Goal: Information Seeking & Learning: Learn about a topic

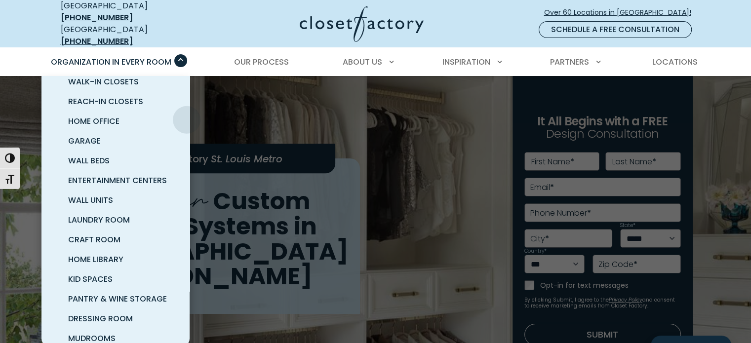
scroll to position [49, 0]
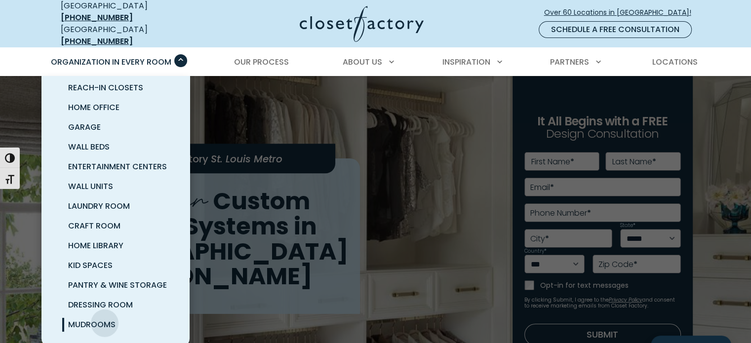
click at [105, 319] on span "Mudrooms" at bounding box center [91, 324] width 47 height 11
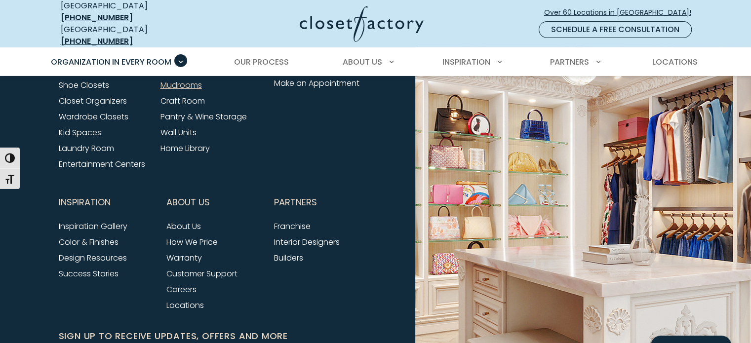
scroll to position [3369, 0]
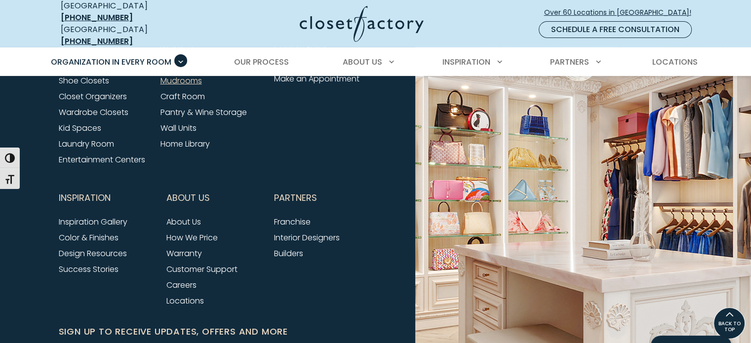
click at [111, 138] on link "Laundry Room" at bounding box center [86, 143] width 55 height 11
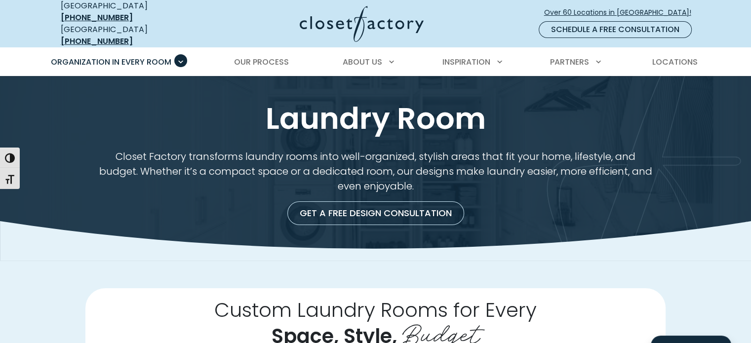
drag, startPoint x: 0, startPoint y: 0, endPoint x: 752, endPoint y: 6, distance: 752.3
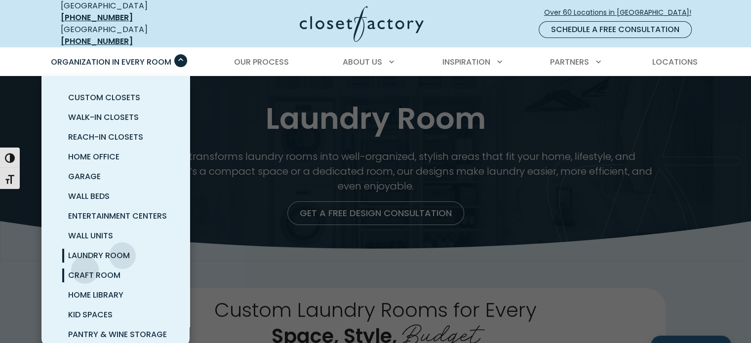
click at [84, 270] on span "Craft Room" at bounding box center [94, 275] width 52 height 11
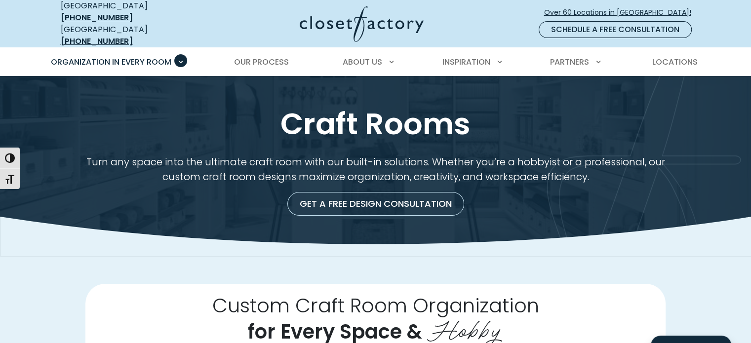
drag, startPoint x: 756, startPoint y: 15, endPoint x: 746, endPoint y: -28, distance: 43.6
click at [269, 56] on span "Our Process" at bounding box center [261, 61] width 55 height 11
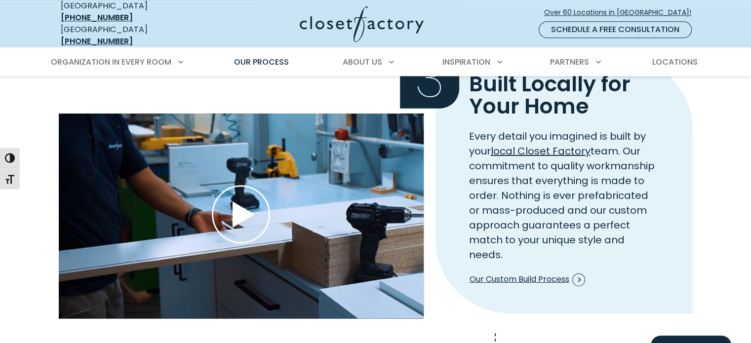
scroll to position [1211, 0]
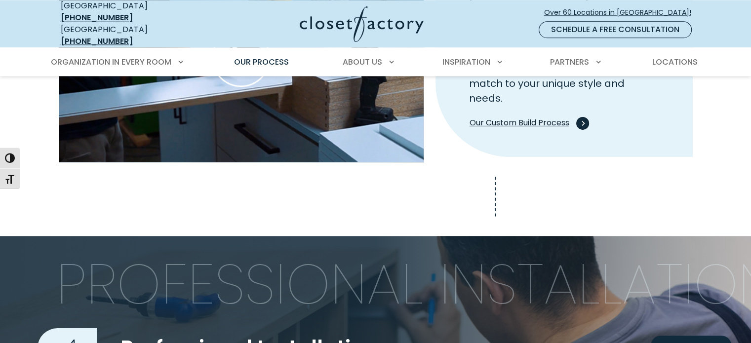
click at [496, 117] on span "Our Custom Build Process" at bounding box center [528, 123] width 116 height 13
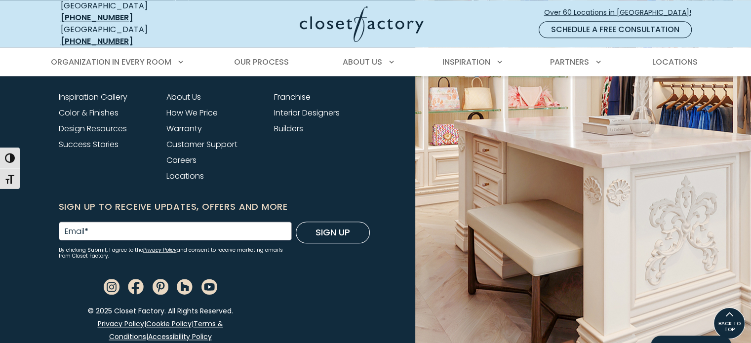
scroll to position [967, 0]
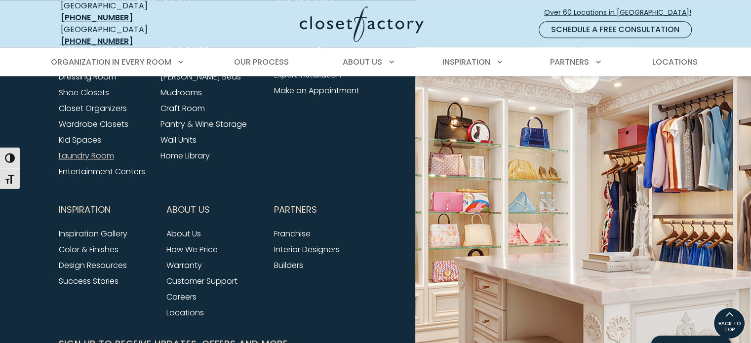
click at [69, 150] on link "Laundry Room" at bounding box center [86, 155] width 55 height 11
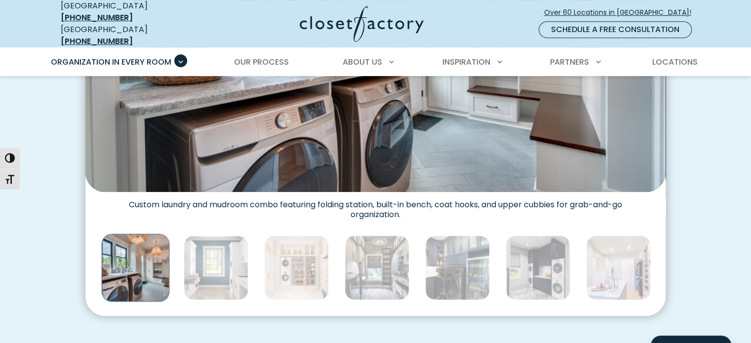
scroll to position [484, 0]
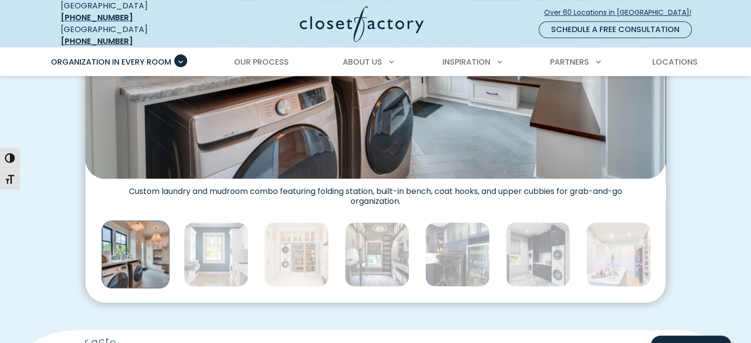
drag, startPoint x: 756, startPoint y: 27, endPoint x: 749, endPoint y: 69, distance: 42.6
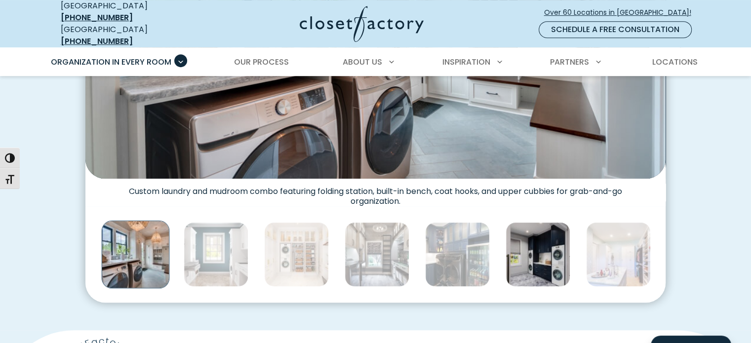
click at [547, 252] on img "Thumbnail Gallery" at bounding box center [538, 254] width 65 height 65
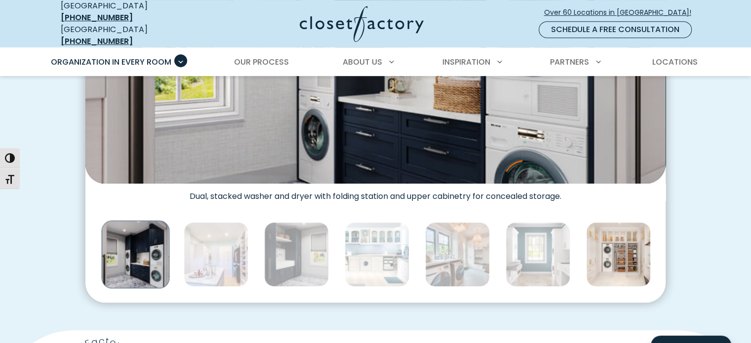
click at [626, 244] on img "Thumbnail Gallery" at bounding box center [618, 254] width 65 height 65
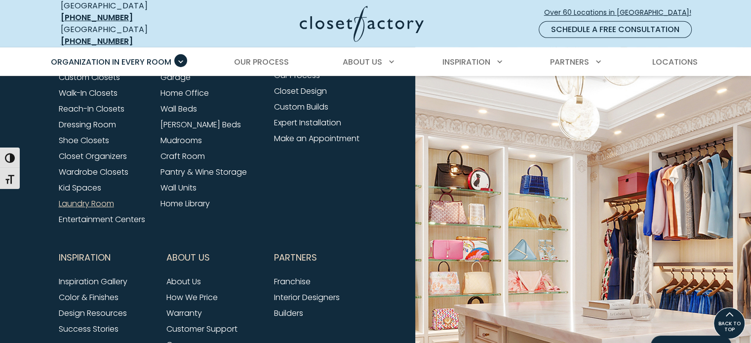
scroll to position [3307, 0]
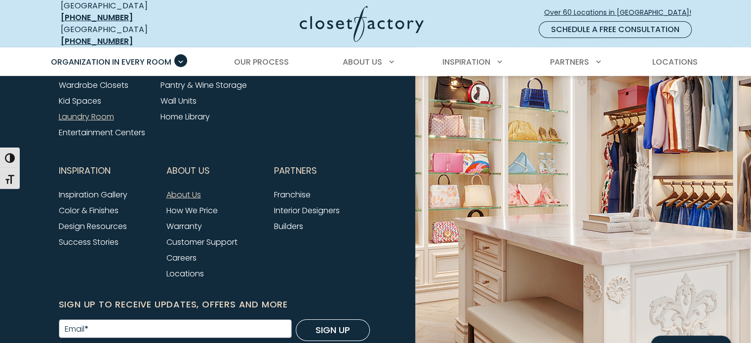
click at [176, 189] on link "About Us" at bounding box center [183, 194] width 35 height 11
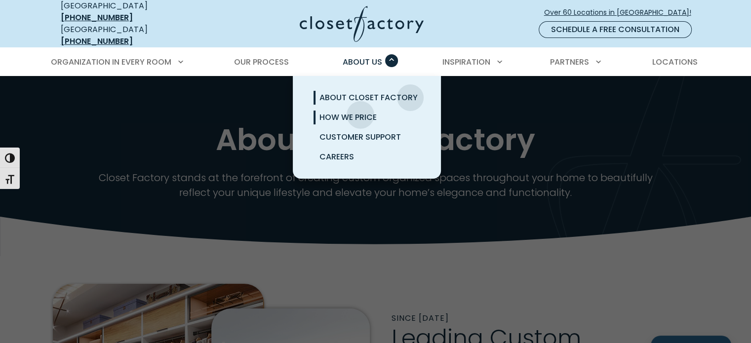
click at [361, 112] on span "How We Price" at bounding box center [348, 117] width 57 height 11
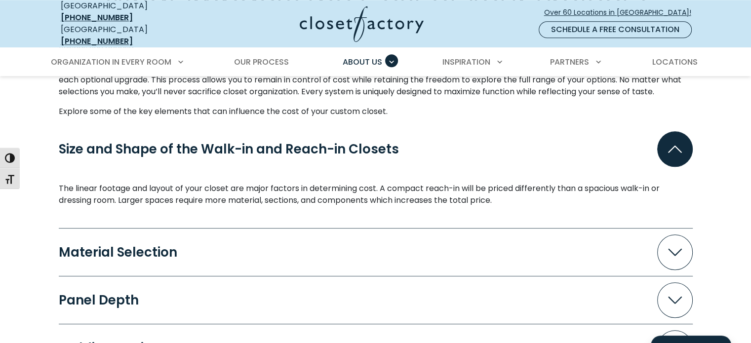
scroll to position [928, 0]
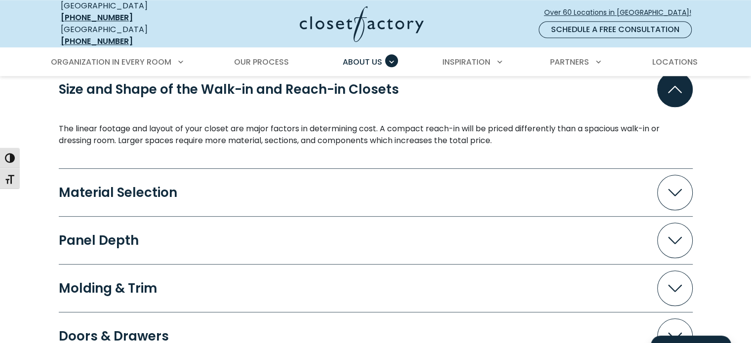
click at [250, 191] on button "Material Selection" at bounding box center [376, 193] width 634 height 36
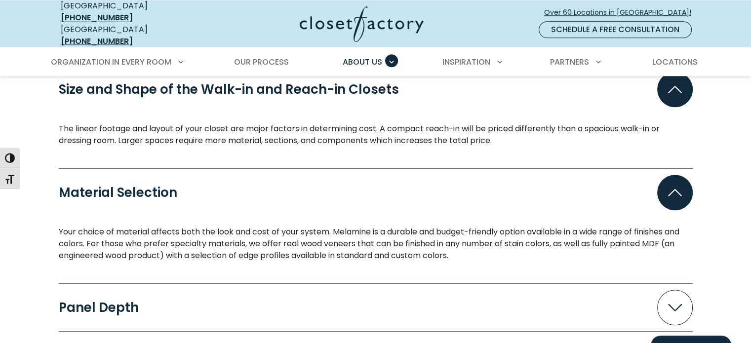
drag, startPoint x: 750, startPoint y: 138, endPoint x: 749, endPoint y: 154, distance: 16.4
click at [749, 154] on div "What Impacts the Cost of Your Project? Because every space is custom-designed, …" at bounding box center [375, 248] width 751 height 726
drag, startPoint x: 750, startPoint y: 136, endPoint x: 749, endPoint y: 148, distance: 11.9
click at [749, 148] on div "What Impacts the Cost of Your Project? Because every space is custom-designed, …" at bounding box center [375, 248] width 751 height 726
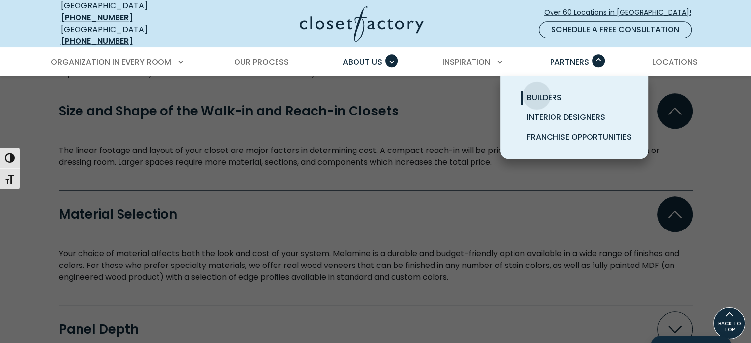
click at [537, 92] on span "Builders" at bounding box center [544, 97] width 35 height 11
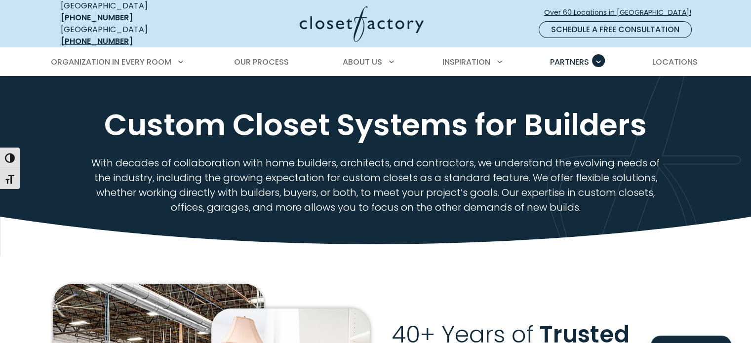
drag, startPoint x: 756, startPoint y: 28, endPoint x: 718, endPoint y: 12, distance: 40.5
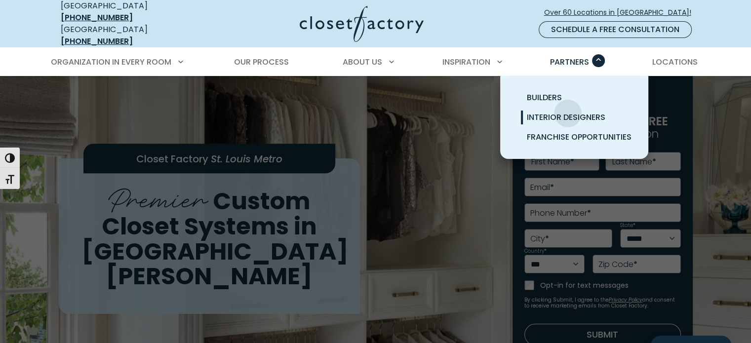
click at [568, 112] on span "Interior Designers" at bounding box center [566, 117] width 79 height 11
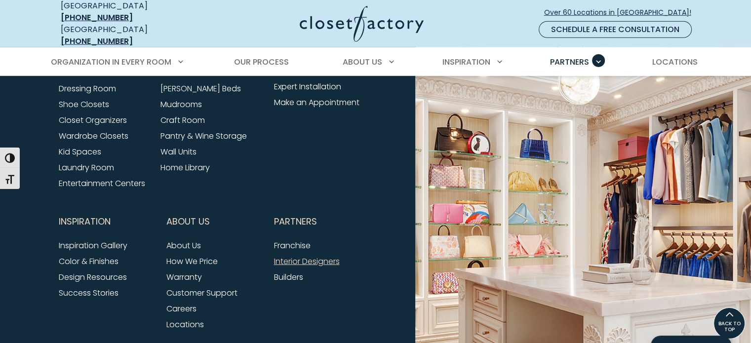
scroll to position [2768, 0]
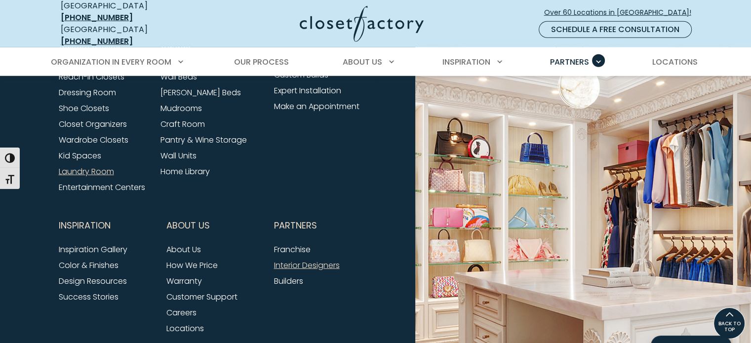
click at [100, 166] on link "Laundry Room" at bounding box center [86, 171] width 55 height 11
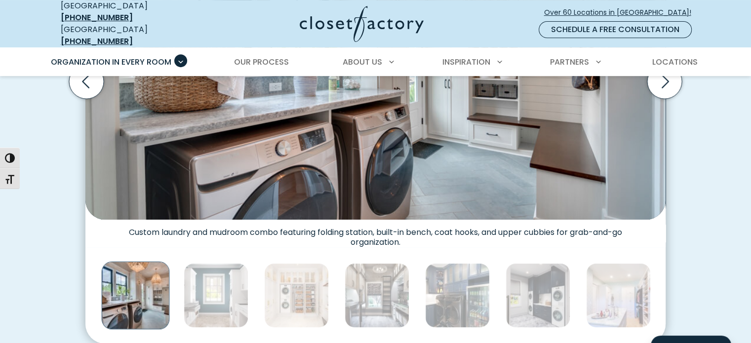
scroll to position [461, 0]
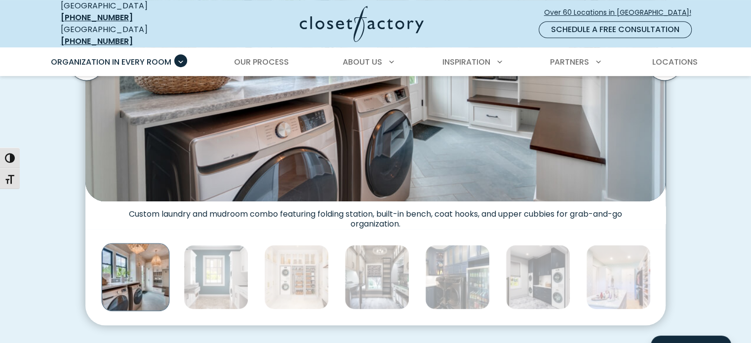
drag, startPoint x: 0, startPoint y: 0, endPoint x: 754, endPoint y: 73, distance: 757.7
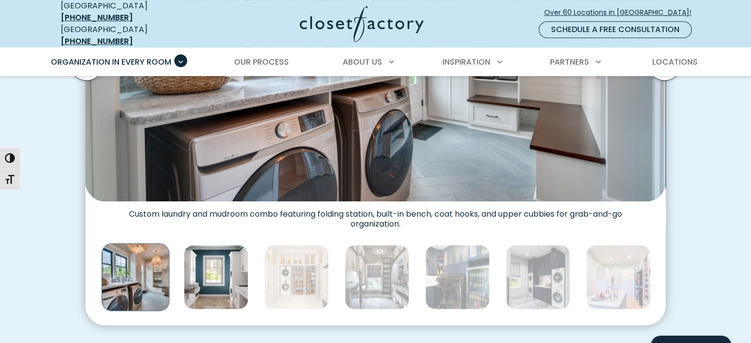
click at [227, 263] on img "Thumbnail Gallery" at bounding box center [216, 277] width 65 height 65
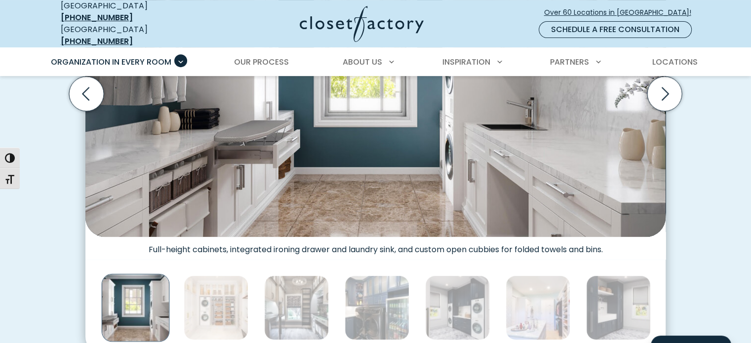
scroll to position [521, 0]
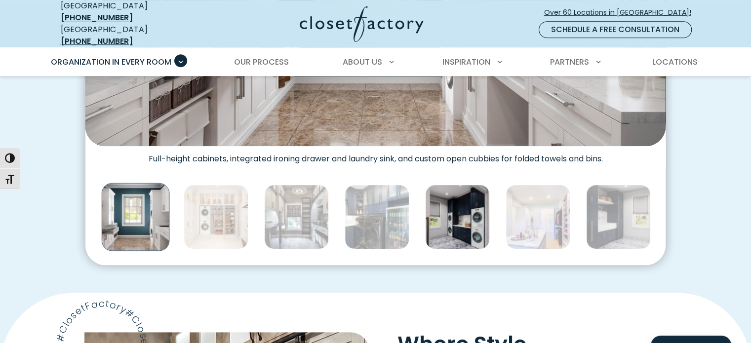
click at [459, 223] on img "Thumbnail Gallery" at bounding box center [457, 217] width 65 height 65
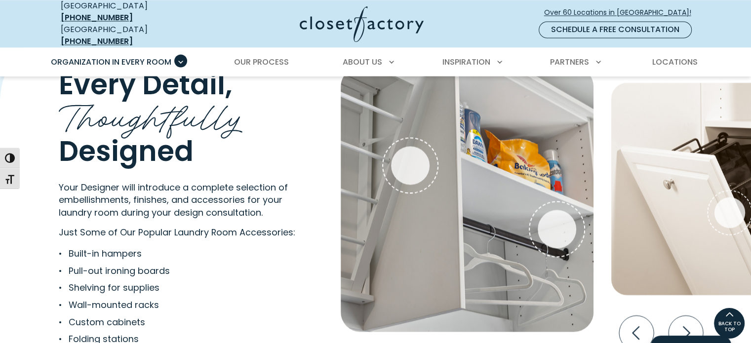
scroll to position [1771, 0]
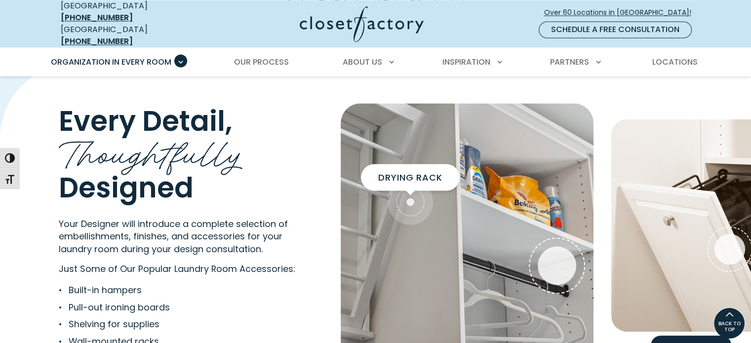
click at [405, 195] on span "Interactive Gallery" at bounding box center [410, 201] width 45 height 45
click at [413, 181] on span "Interactive Gallery" at bounding box center [410, 201] width 45 height 45
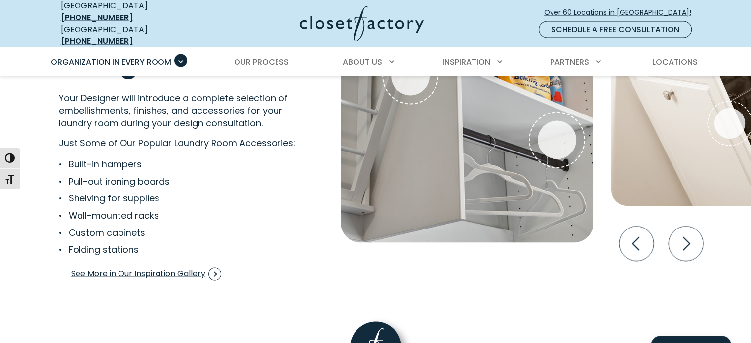
scroll to position [1928, 0]
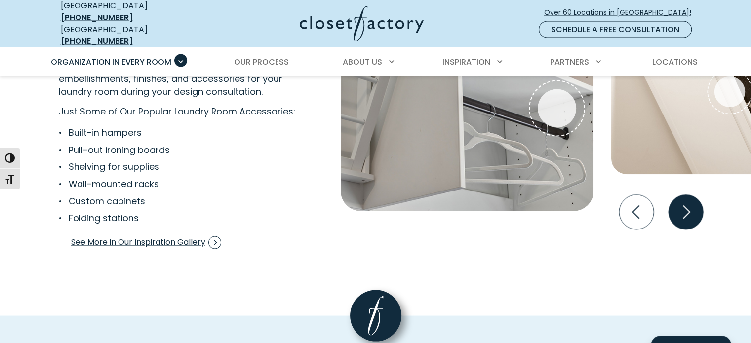
click at [697, 195] on icon "Next slide" at bounding box center [685, 212] width 35 height 35
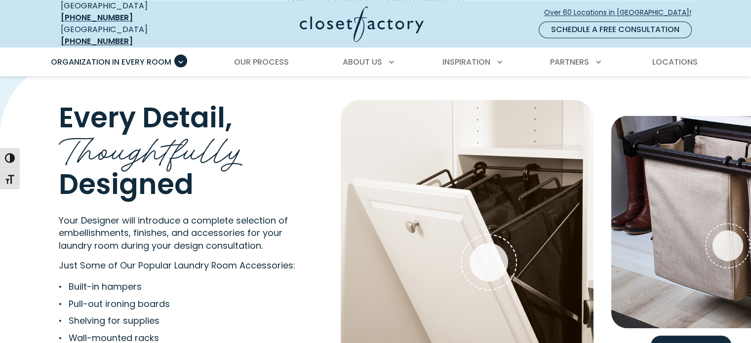
scroll to position [1875, 0]
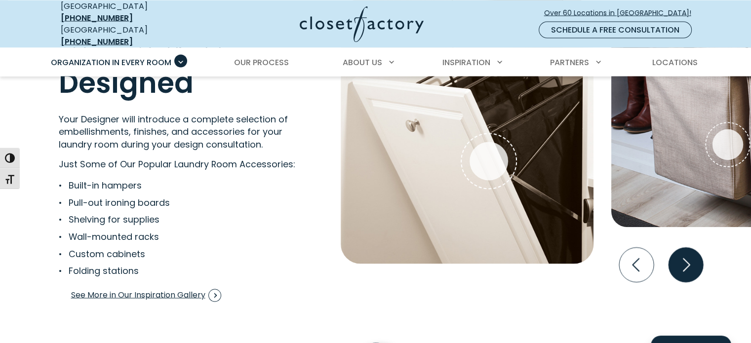
click at [695, 254] on icon "Next slide" at bounding box center [685, 264] width 35 height 35
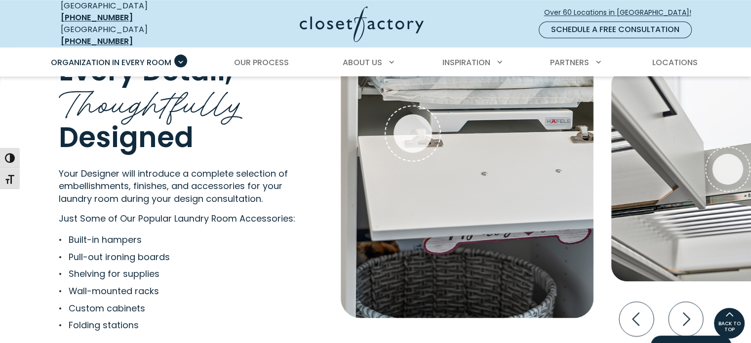
scroll to position [1798, 0]
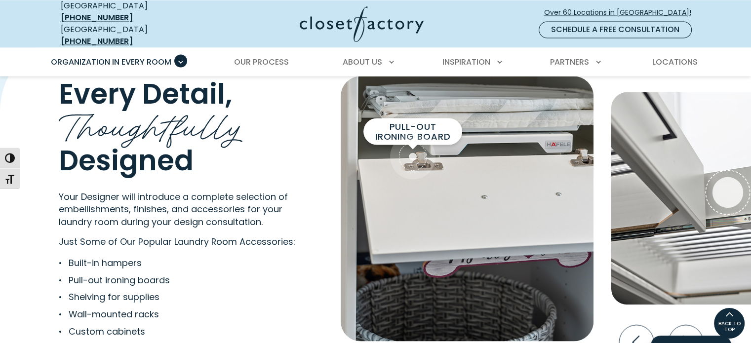
click at [408, 148] on div "Pull-out ironing board" at bounding box center [413, 156] width 39 height 39
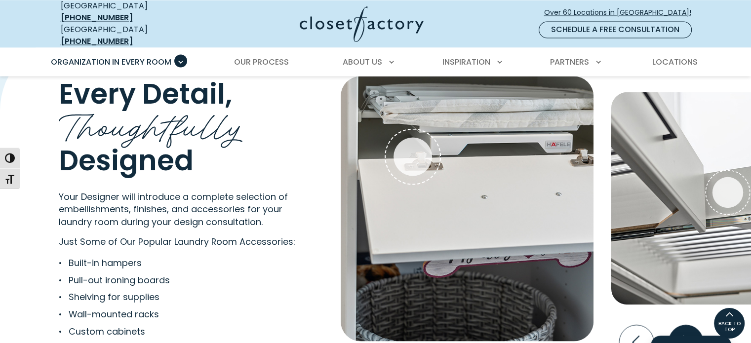
click at [695, 325] on icon "Next slide" at bounding box center [685, 342] width 35 height 35
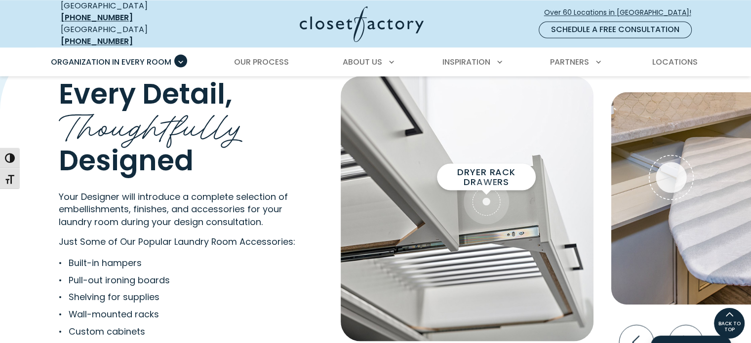
click at [494, 189] on span "Interactive Gallery" at bounding box center [486, 201] width 45 height 45
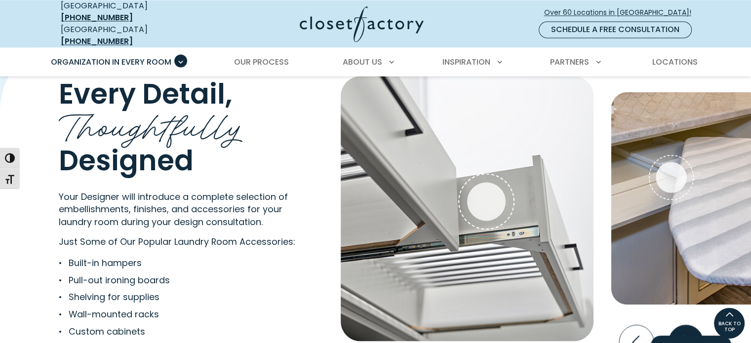
click at [686, 325] on icon "Next slide" at bounding box center [685, 342] width 35 height 35
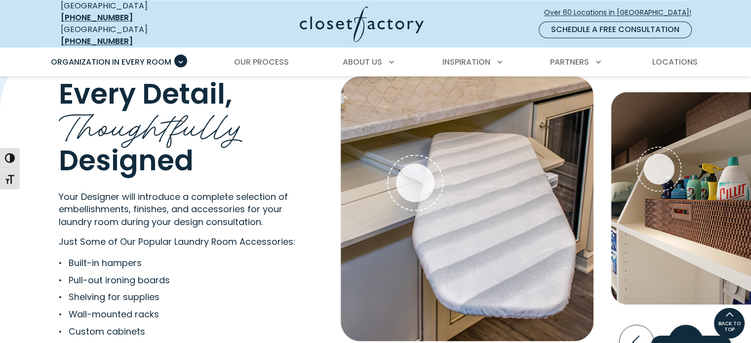
click at [683, 325] on icon "Next slide" at bounding box center [685, 342] width 35 height 35
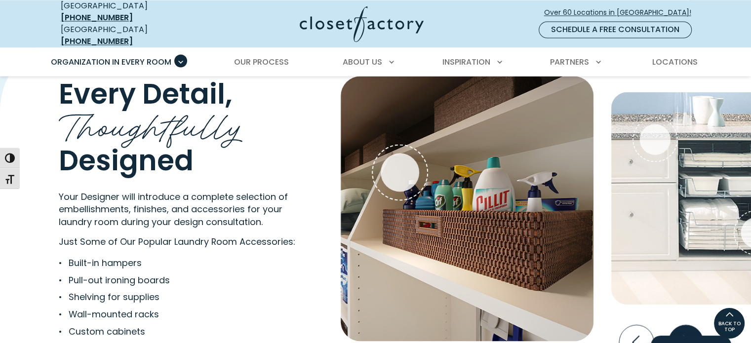
click at [683, 325] on icon "Next slide" at bounding box center [685, 342] width 35 height 35
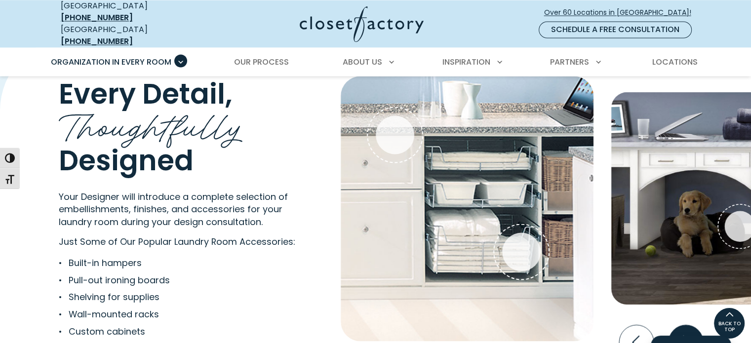
click at [683, 336] on icon "Next slide" at bounding box center [686, 342] width 7 height 13
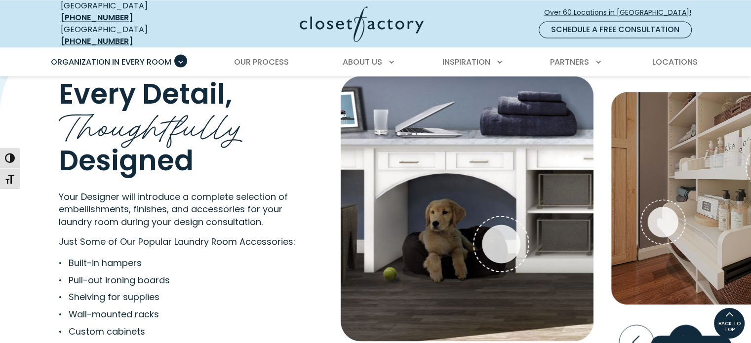
click at [690, 325] on icon "Next slide" at bounding box center [685, 342] width 35 height 35
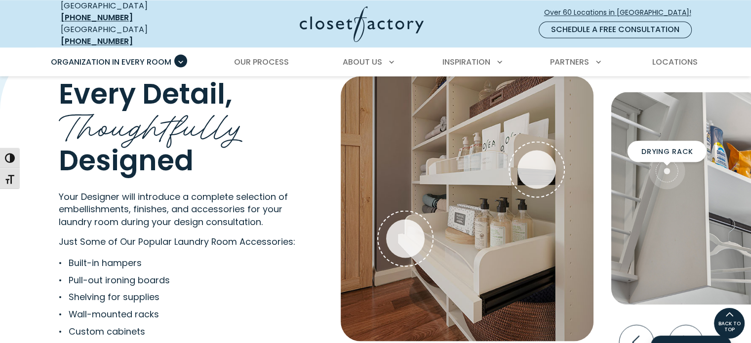
click at [656, 153] on span "Interactive Gallery" at bounding box center [667, 171] width 37 height 37
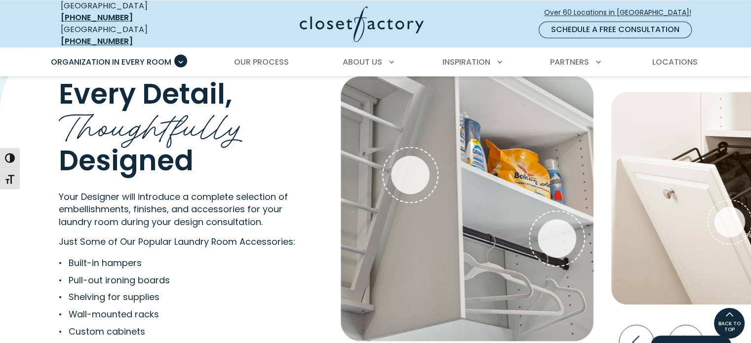
click at [415, 137] on img "Interactive Gallery" at bounding box center [467, 209] width 253 height 266
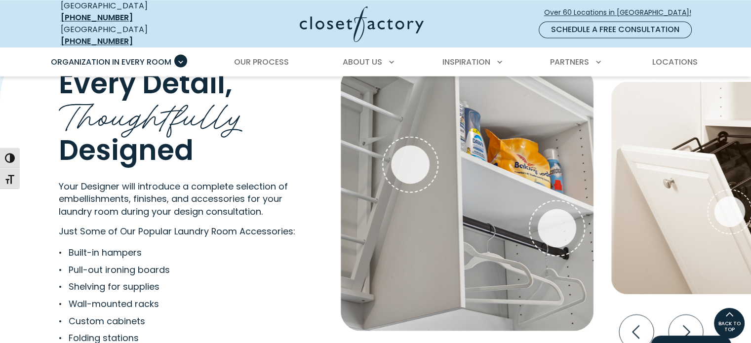
scroll to position [1781, 0]
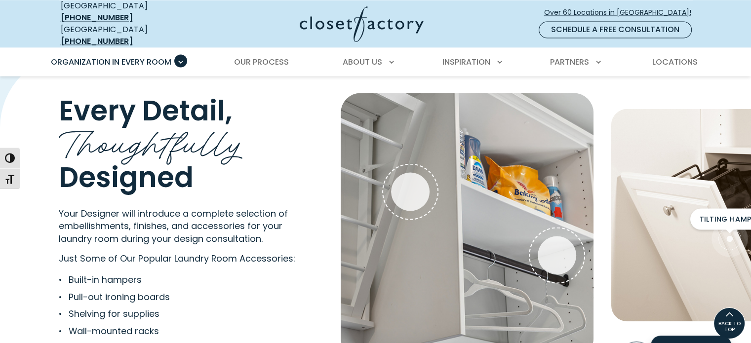
click at [719, 224] on span "Interactive Gallery" at bounding box center [730, 239] width 37 height 37
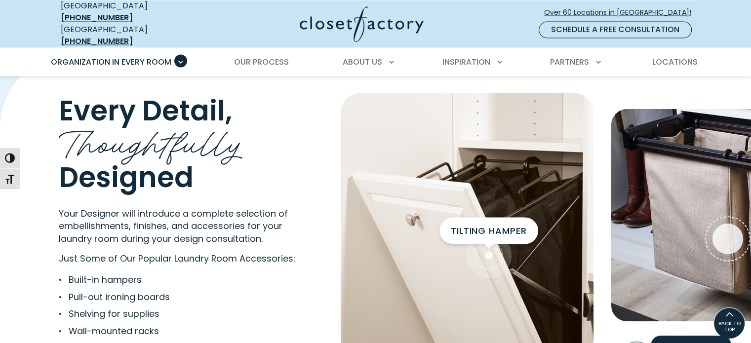
click at [719, 224] on div "Fabric Double Hamper" at bounding box center [727, 238] width 31 height 31
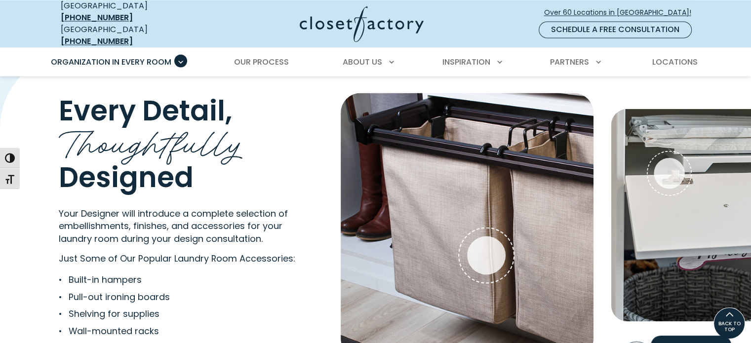
click at [719, 224] on img "Interactive Gallery" at bounding box center [712, 215] width 203 height 212
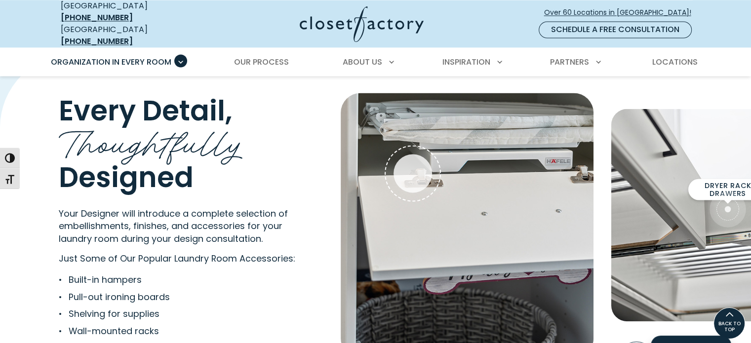
click at [724, 201] on div "Dryer Rack Drawers" at bounding box center [727, 209] width 31 height 31
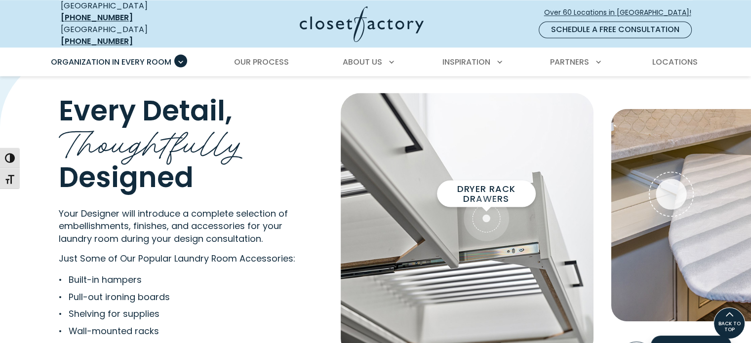
click at [724, 201] on img "Interactive Gallery" at bounding box center [712, 215] width 203 height 212
